Goal: Task Accomplishment & Management: Use online tool/utility

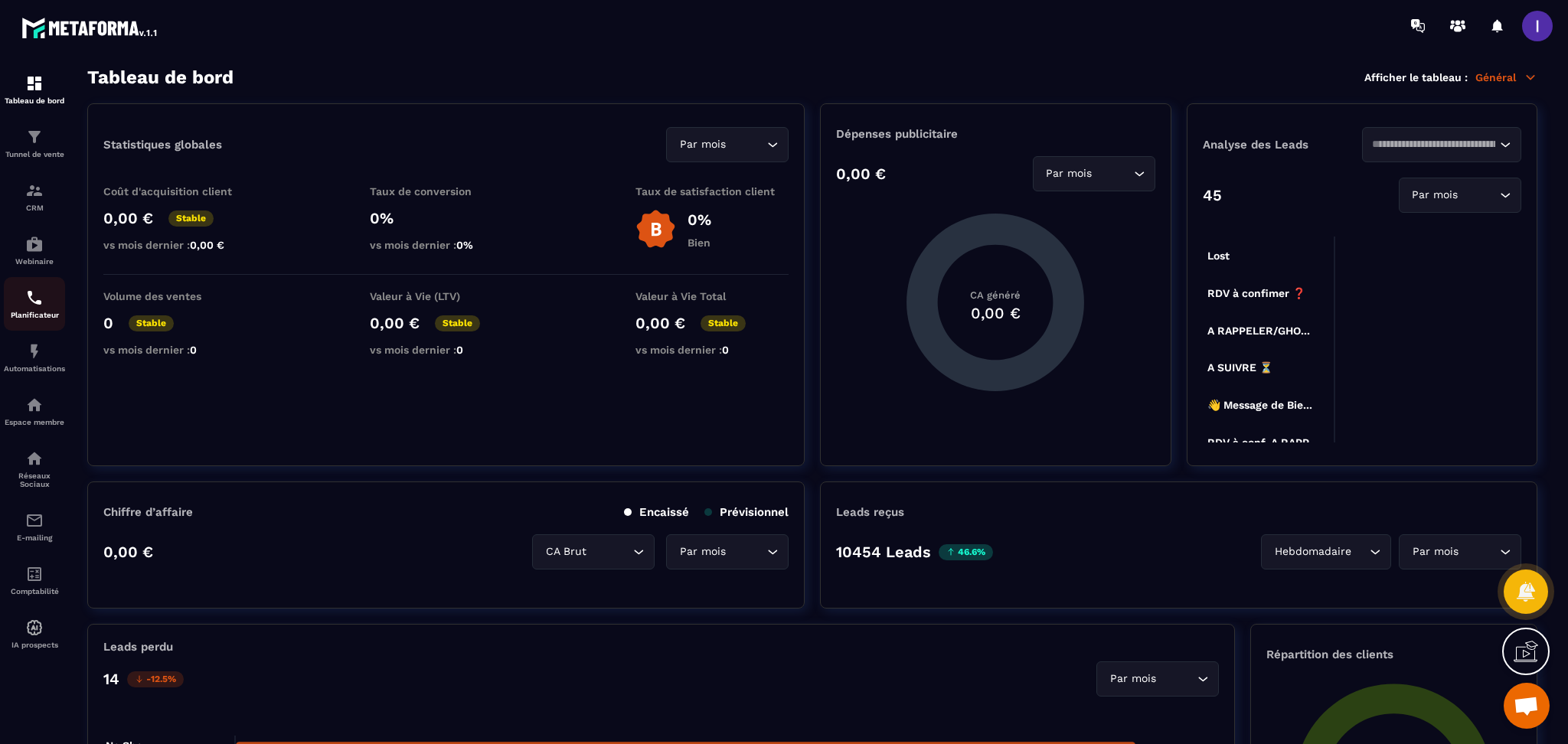
click at [38, 301] on img at bounding box center [34, 298] width 18 height 18
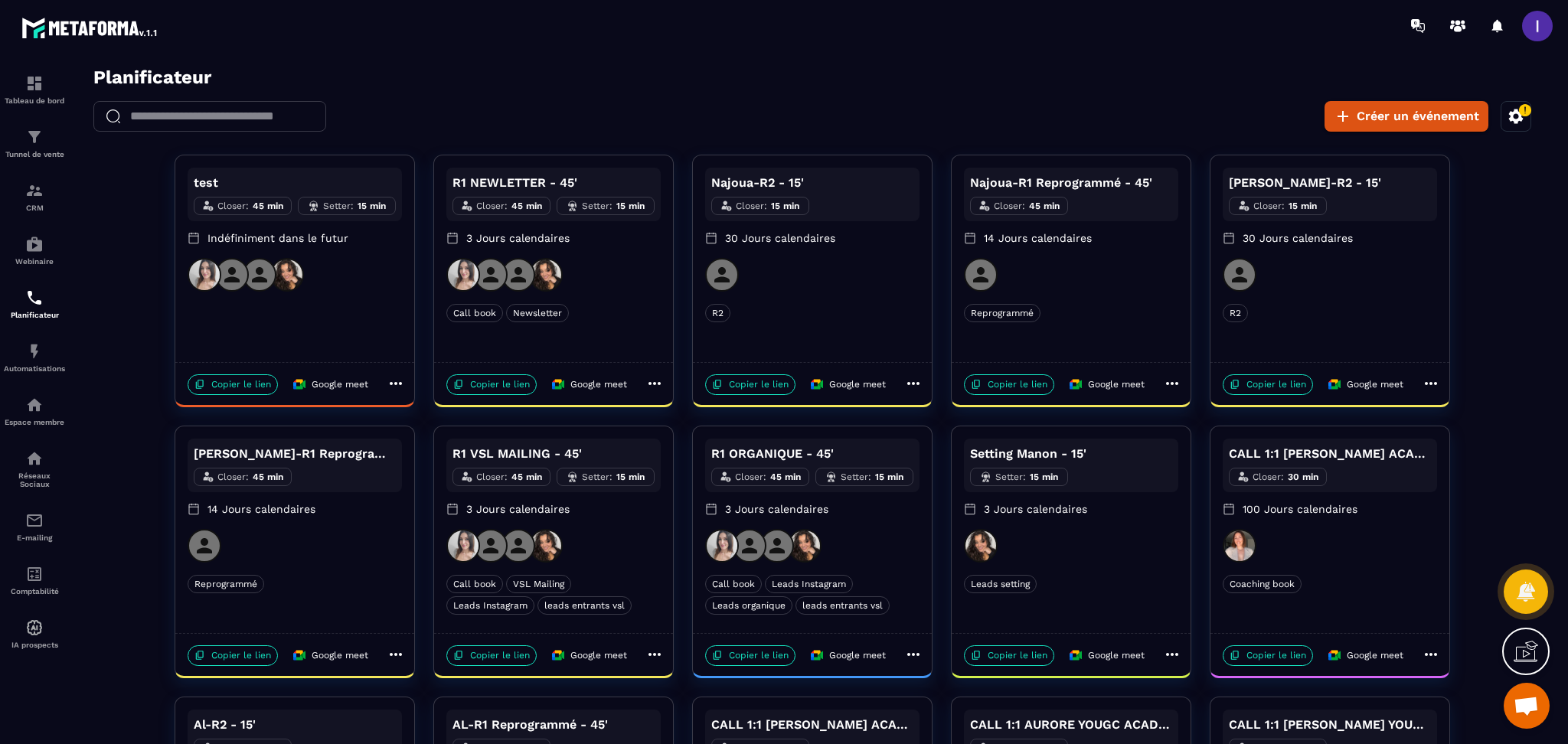
click at [392, 379] on icon at bounding box center [395, 383] width 18 height 18
click at [451, 485] on span "Supprimer" at bounding box center [449, 486] width 56 height 16
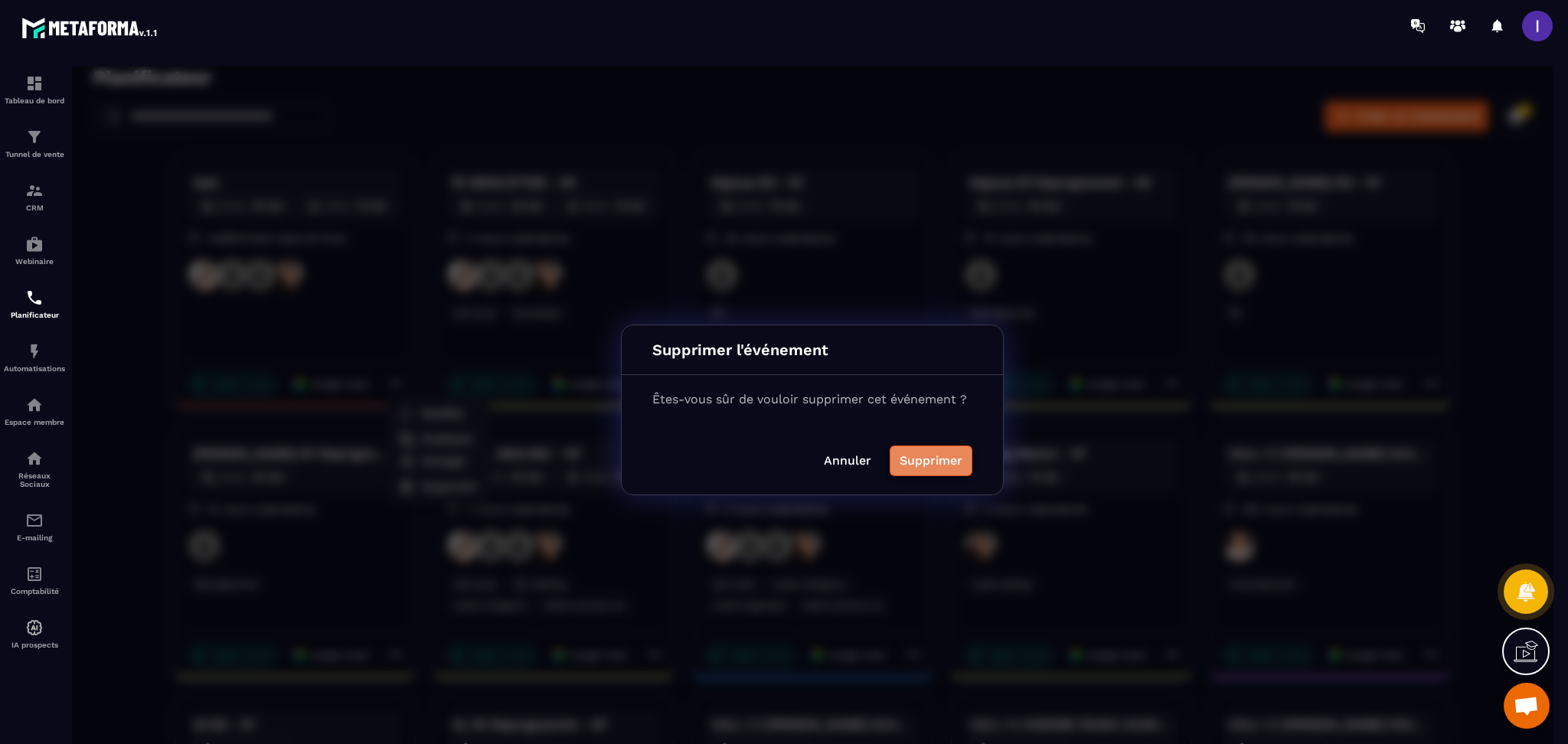
click at [936, 464] on button "Supprimer" at bounding box center [930, 460] width 83 height 31
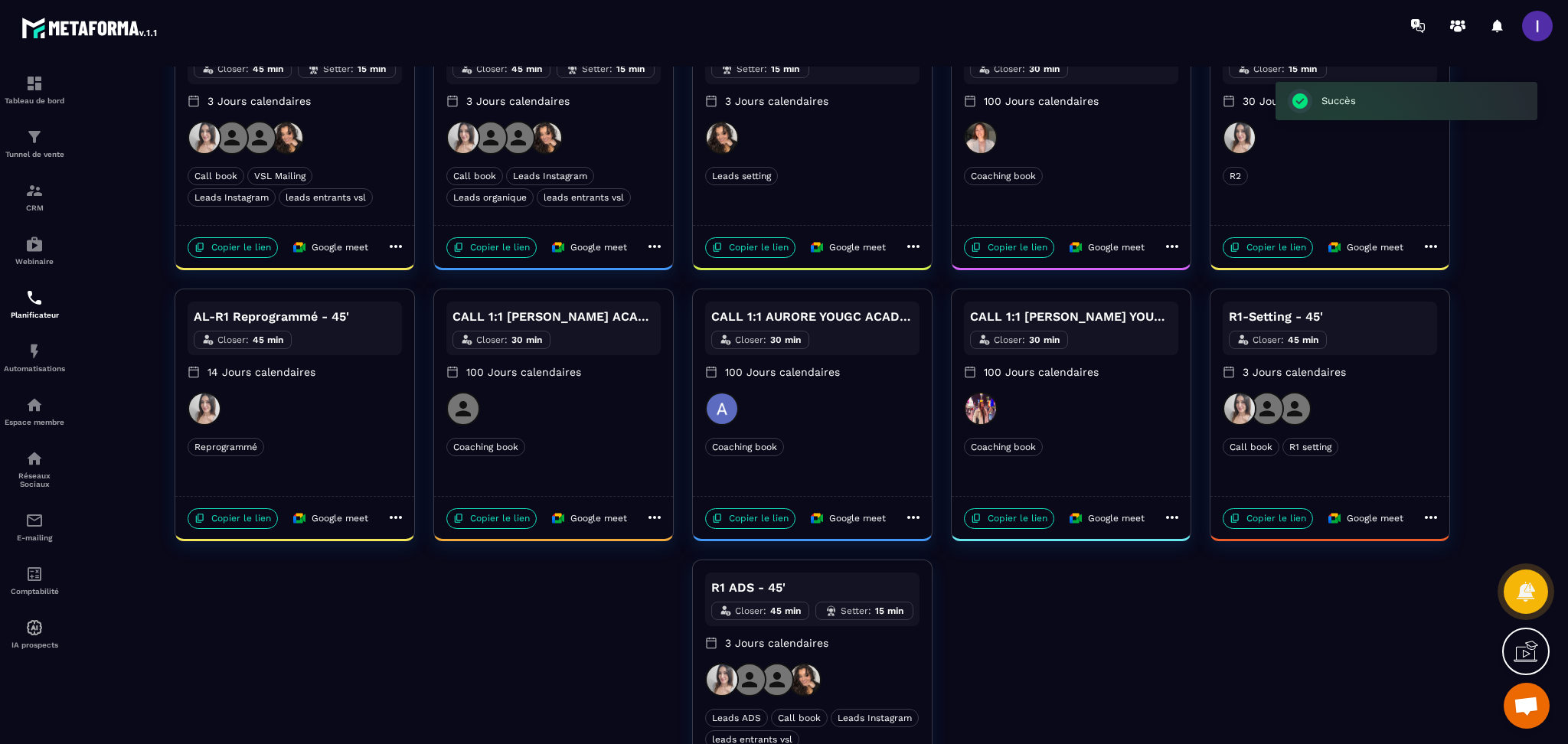
scroll to position [501, 0]
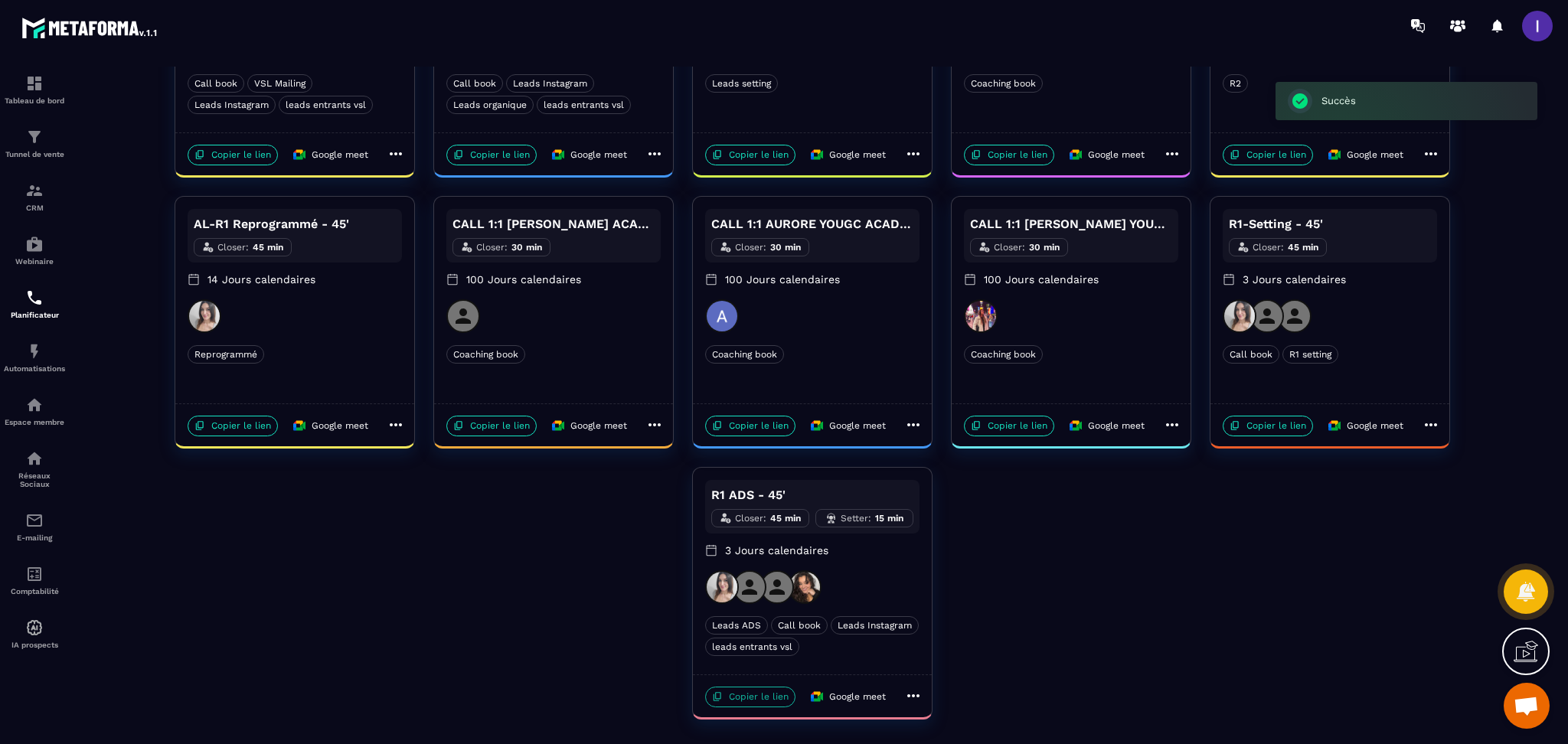
click at [776, 699] on p "Copier le lien" at bounding box center [750, 696] width 91 height 21
click at [1253, 425] on p "Copier le lien" at bounding box center [1267, 425] width 91 height 21
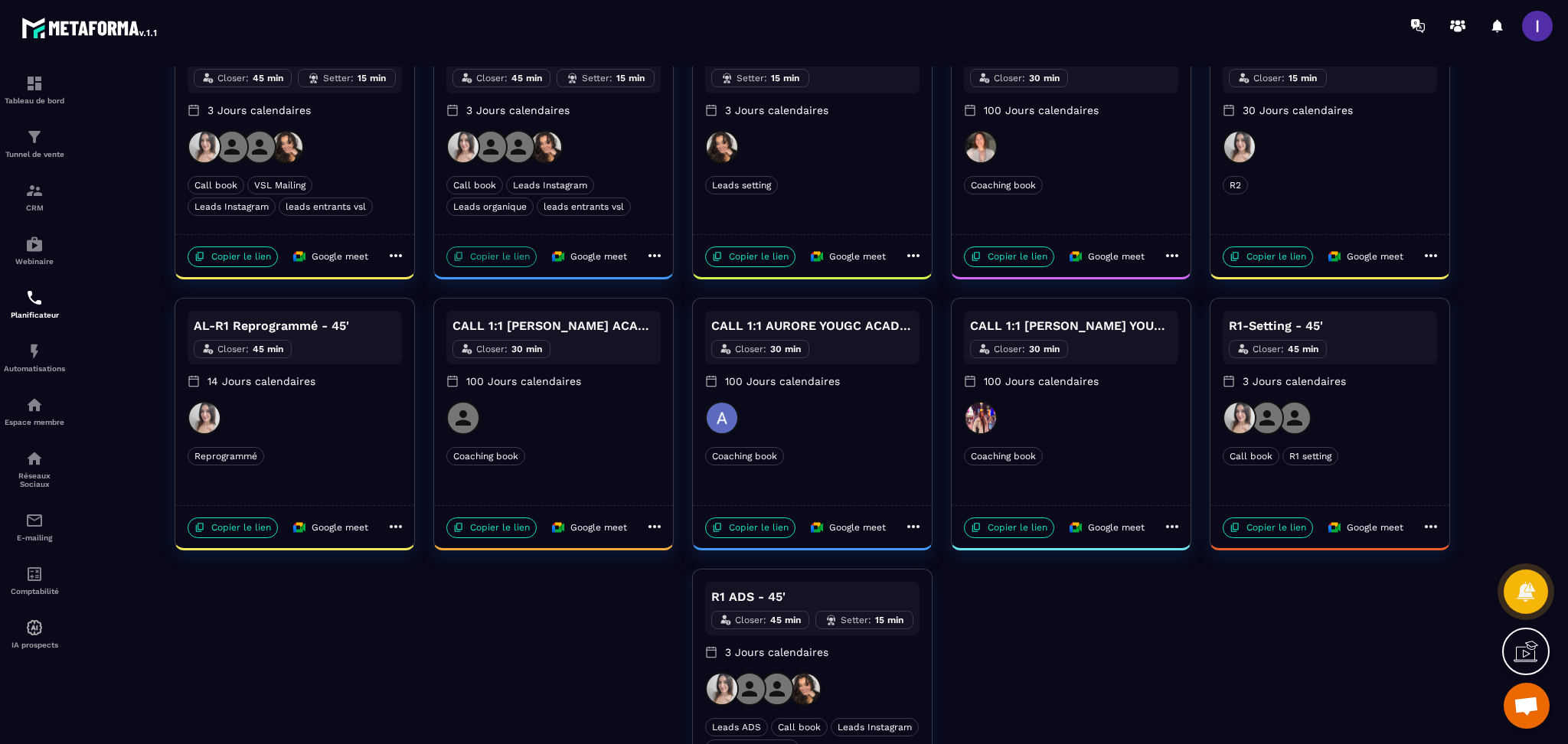
click at [477, 255] on p "Copier le lien" at bounding box center [491, 256] width 91 height 21
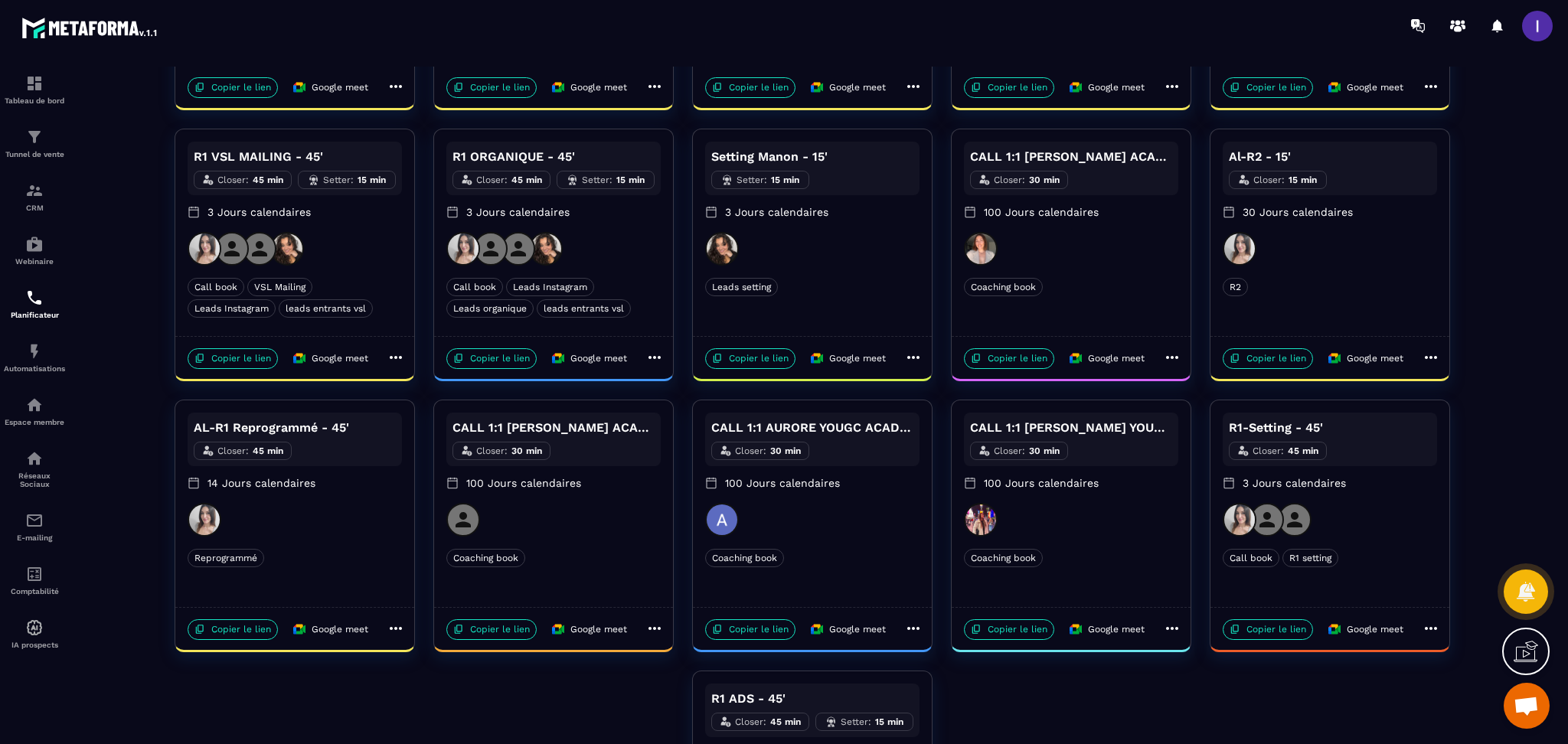
scroll to position [93, 0]
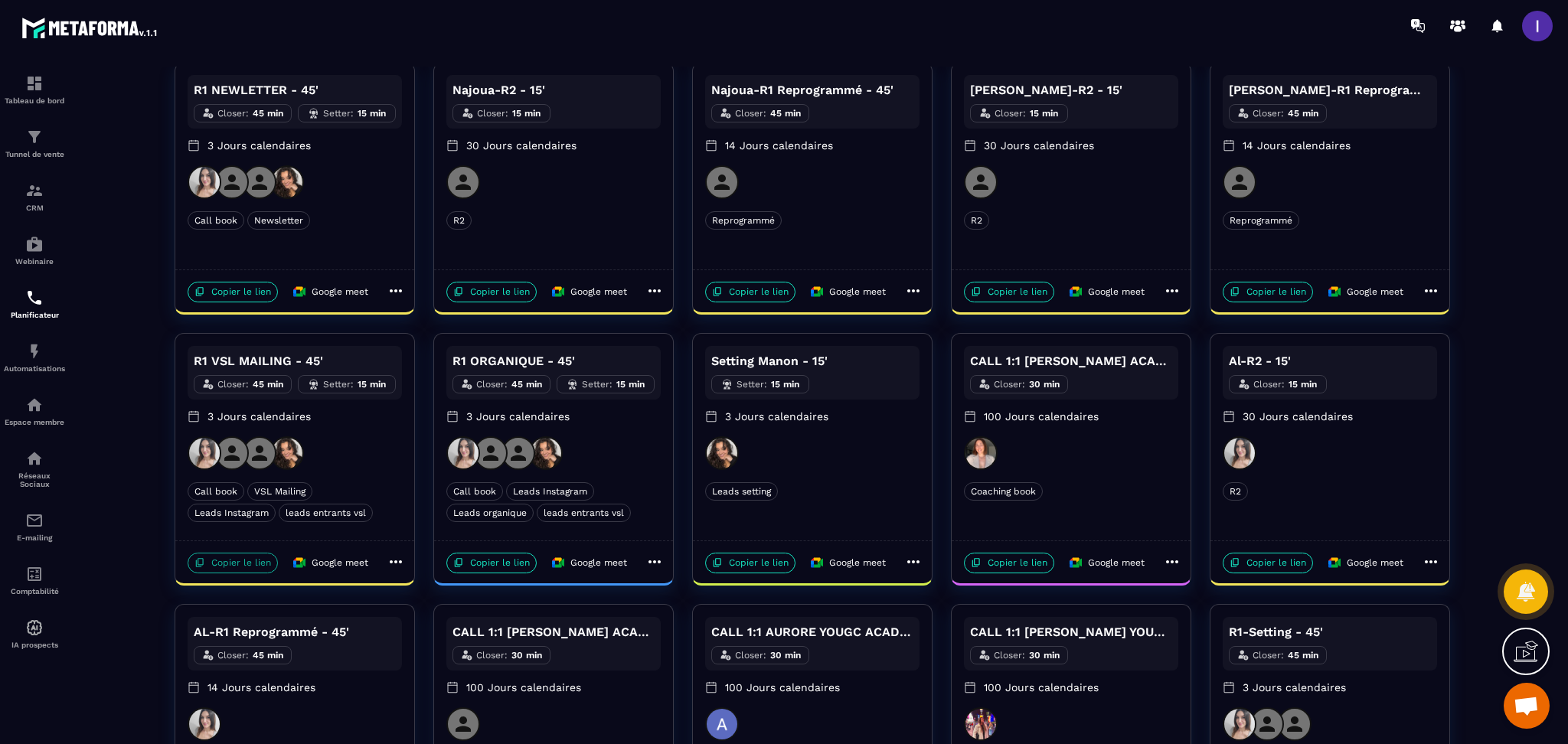
click at [233, 570] on p "Copier le lien" at bounding box center [232, 563] width 91 height 21
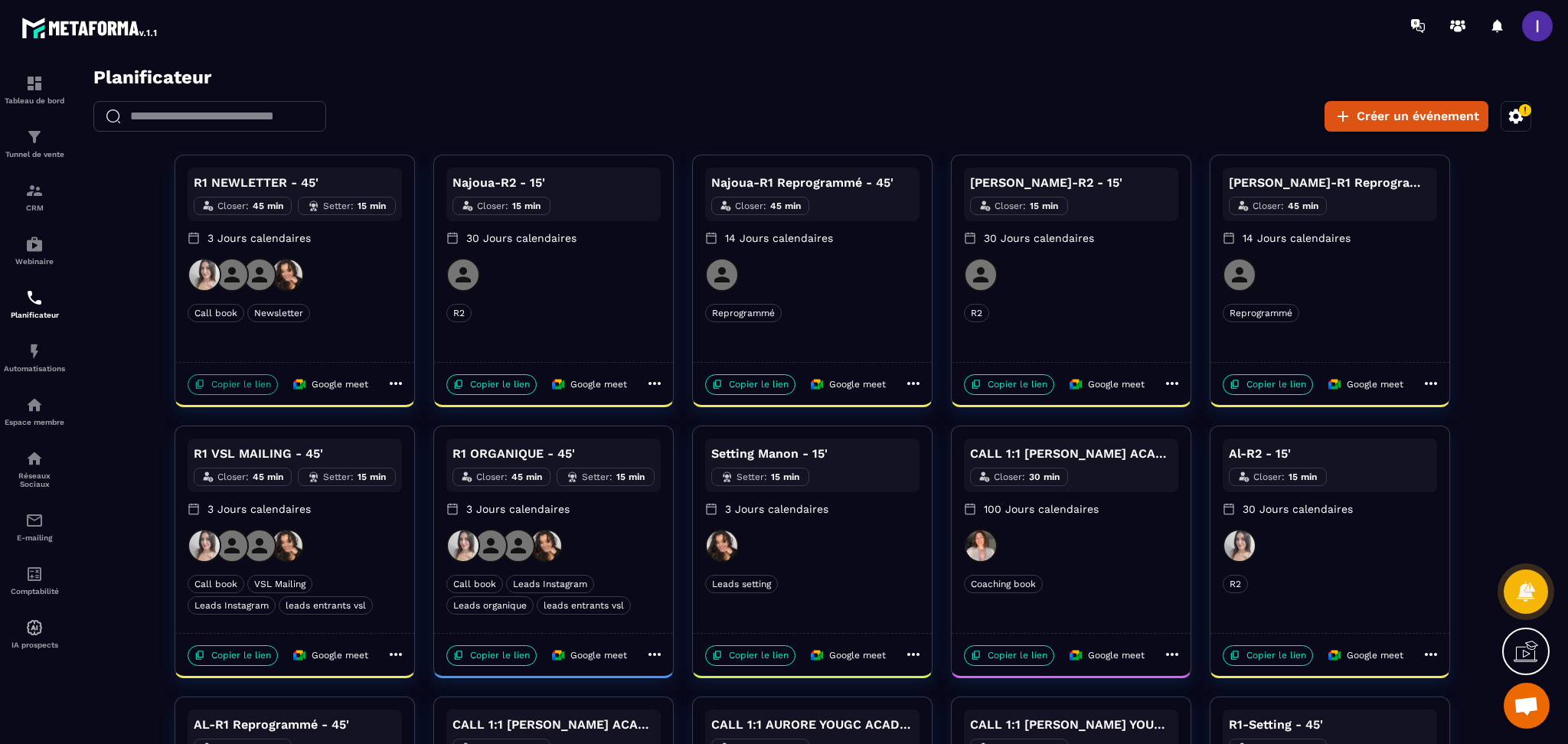
click at [205, 382] on p "Copier le lien" at bounding box center [232, 384] width 91 height 21
click at [30, 208] on p "CRM" at bounding box center [34, 207] width 61 height 8
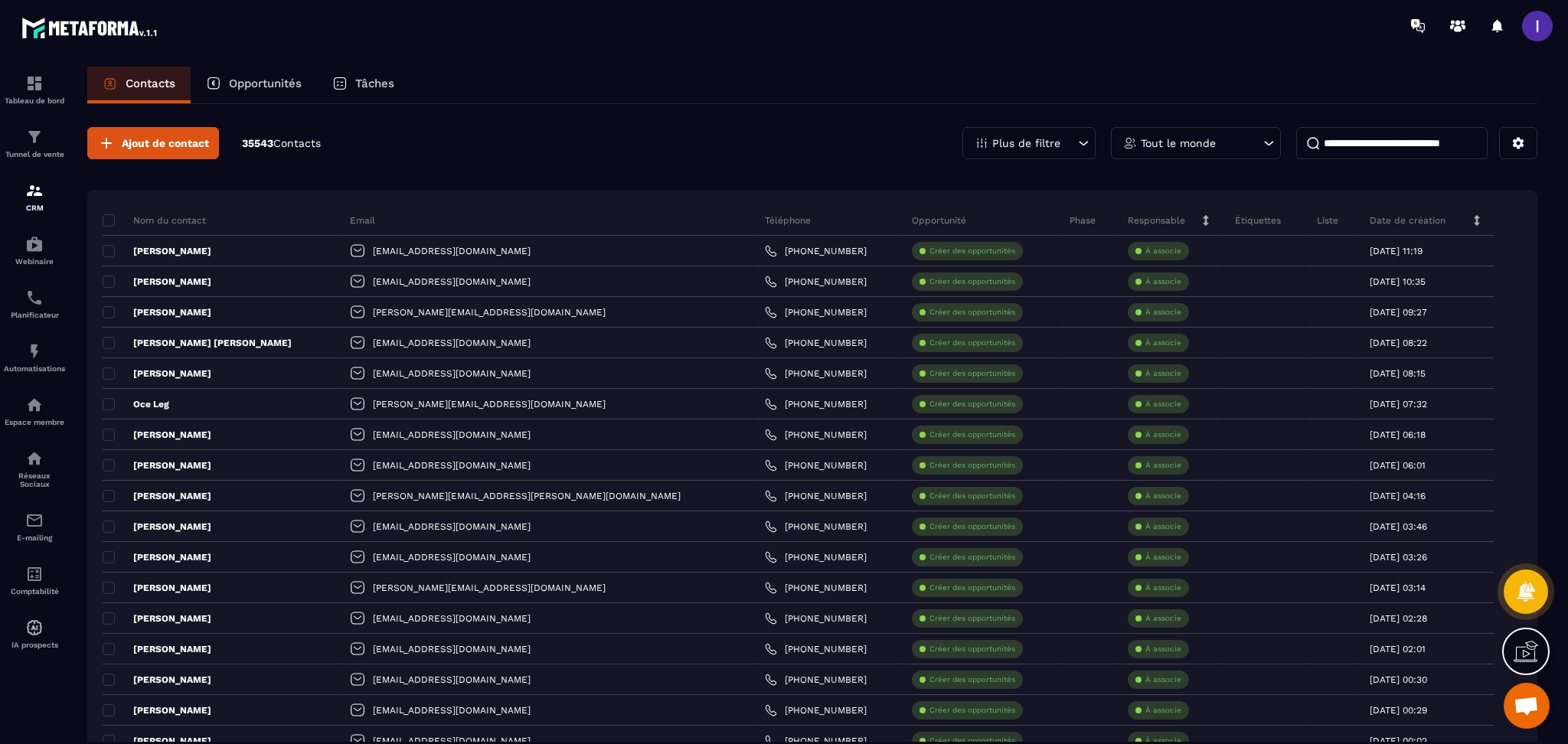
click at [384, 87] on p "Tâches" at bounding box center [375, 84] width 39 height 14
